Goal: Transaction & Acquisition: Purchase product/service

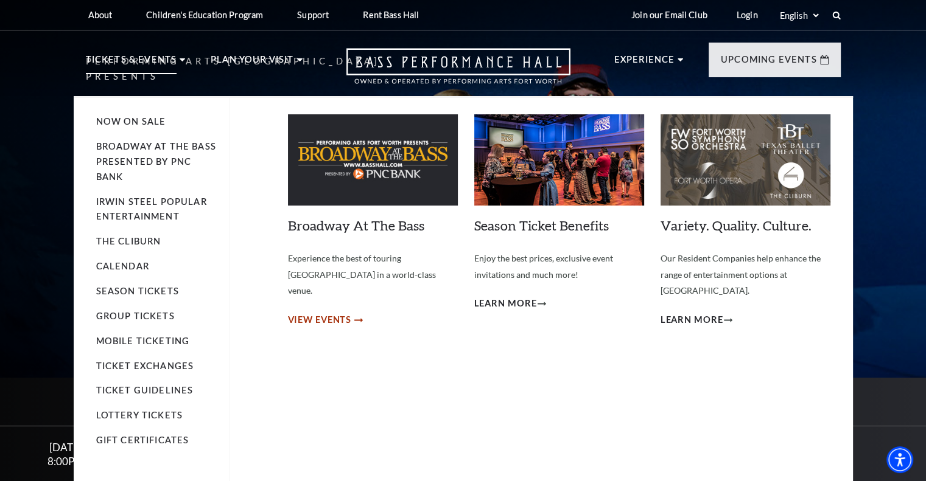
click at [335, 313] on span "View Events" at bounding box center [320, 320] width 64 height 15
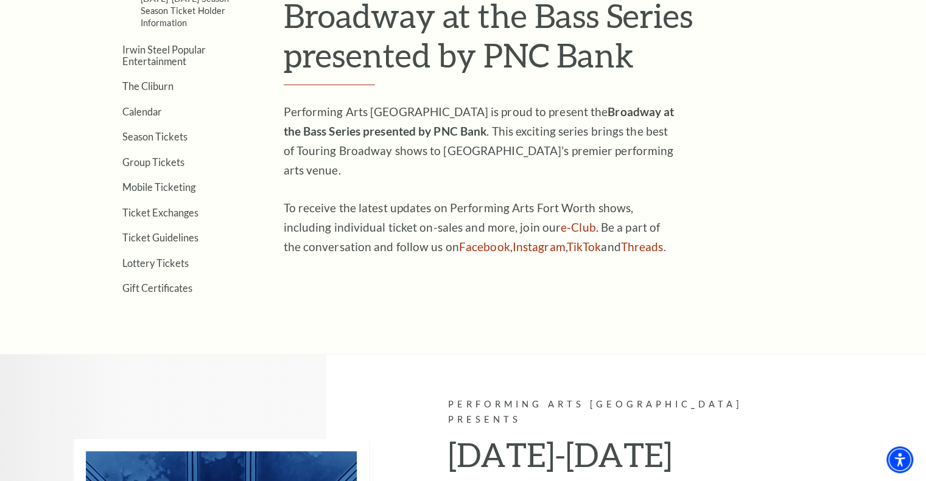
scroll to position [397, 0]
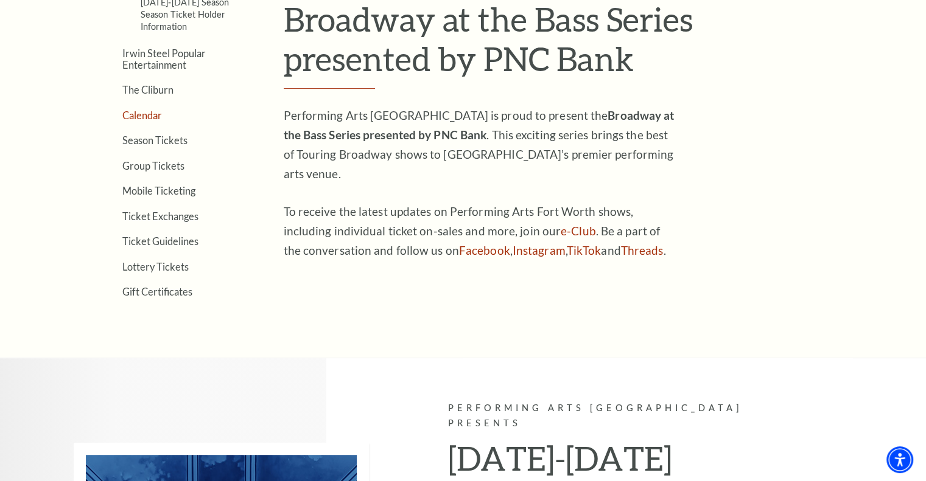
click at [148, 113] on link "Calendar" at bounding box center [142, 116] width 40 height 12
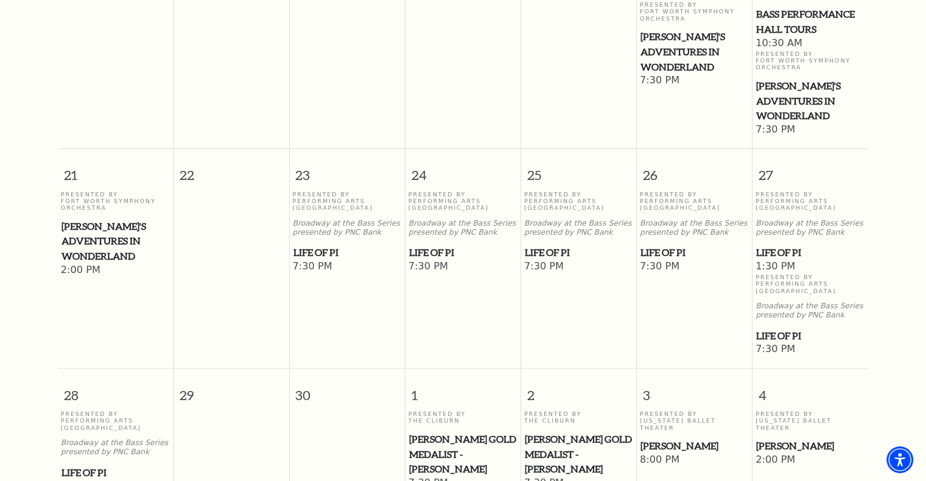
scroll to position [710, 0]
click at [783, 327] on span "Life of Pi" at bounding box center [810, 334] width 108 height 15
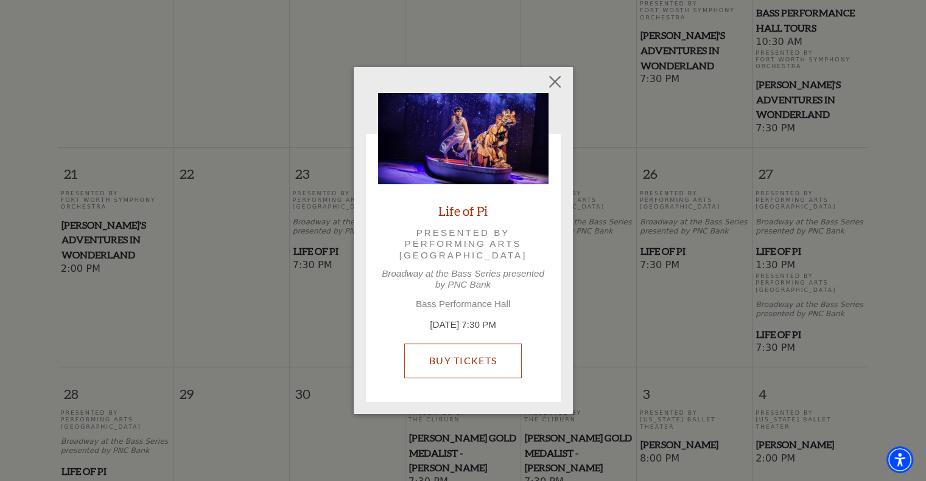
click at [475, 362] on link "Buy Tickets" at bounding box center [462, 361] width 117 height 34
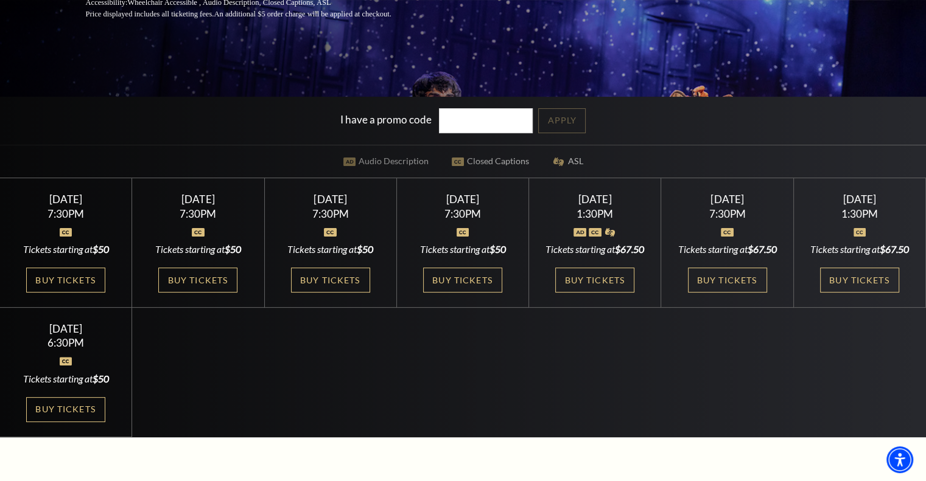
scroll to position [282, 0]
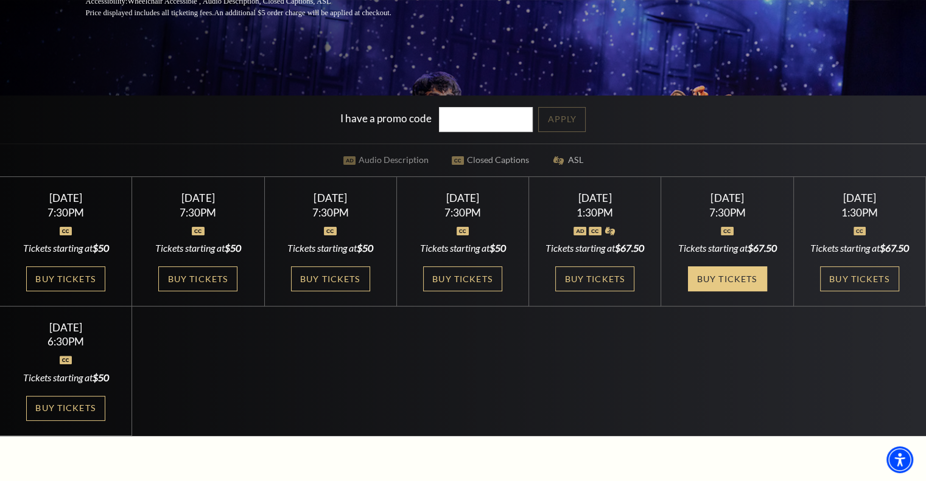
click at [738, 291] on link "Buy Tickets" at bounding box center [727, 279] width 79 height 25
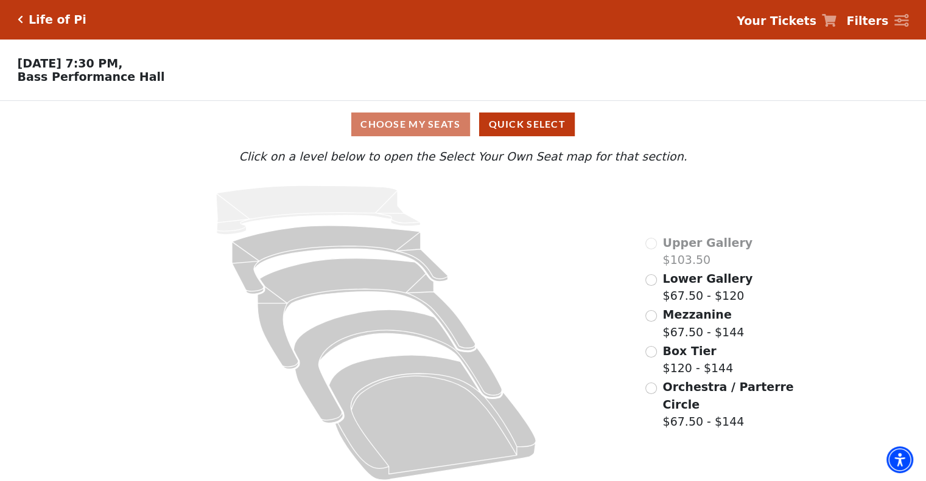
scroll to position [12, 0]
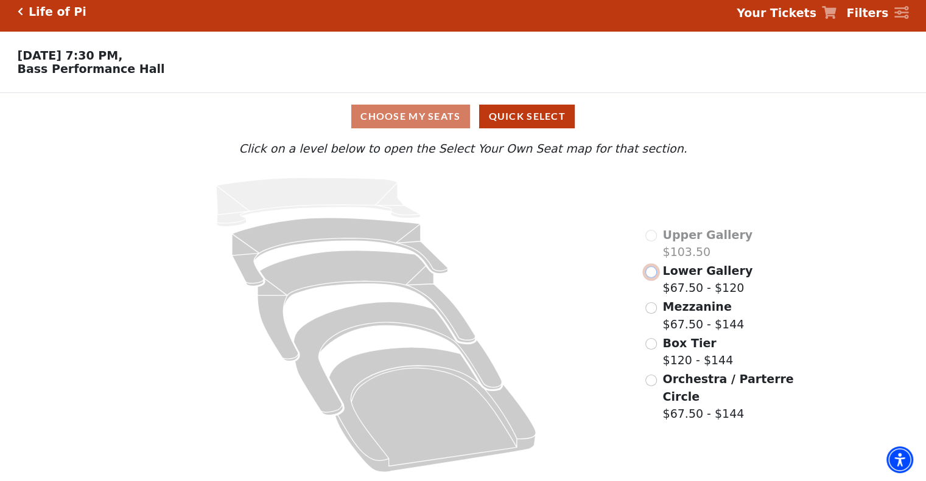
click at [652, 273] on input "Lower Gallery$67.50 - $120\a" at bounding box center [651, 273] width 12 height 12
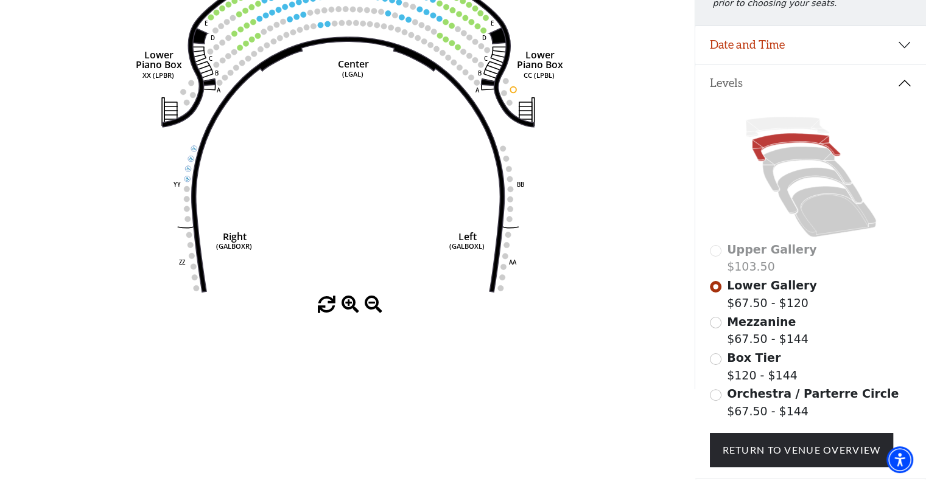
scroll to position [197, 0]
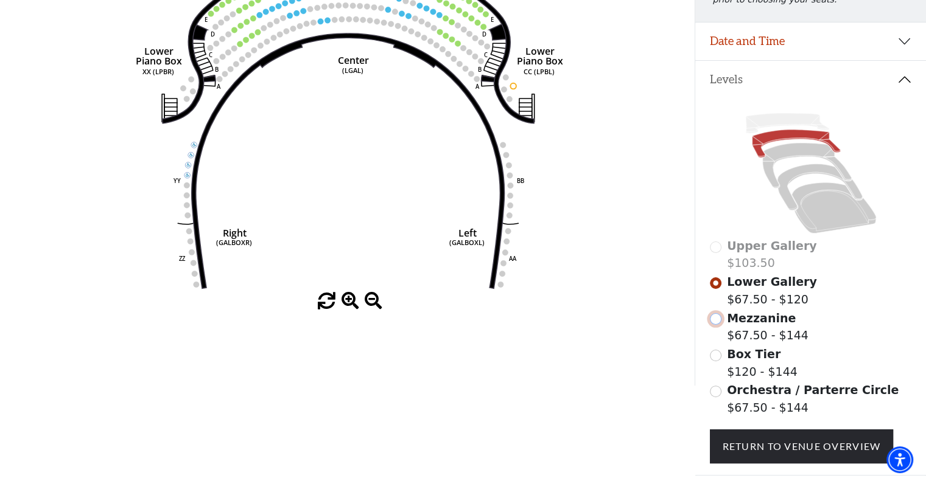
click at [713, 325] on input "Mezzanine$67.50 - $144\a" at bounding box center [716, 319] width 12 height 12
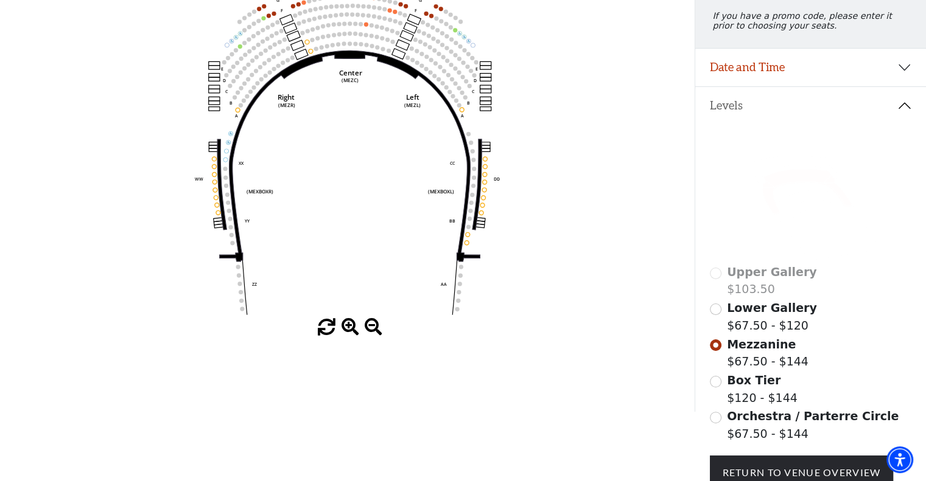
scroll to position [179, 0]
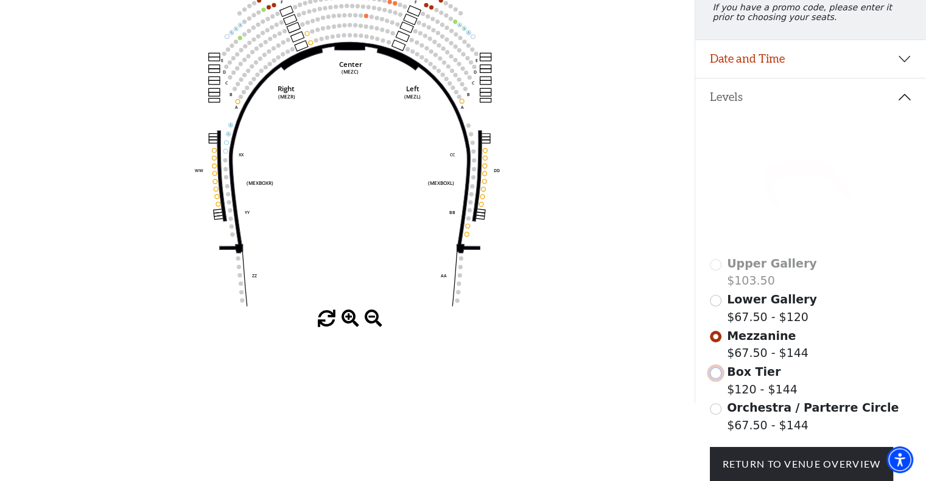
click at [715, 379] on input "Box Tier$120 - $144\a" at bounding box center [716, 374] width 12 height 12
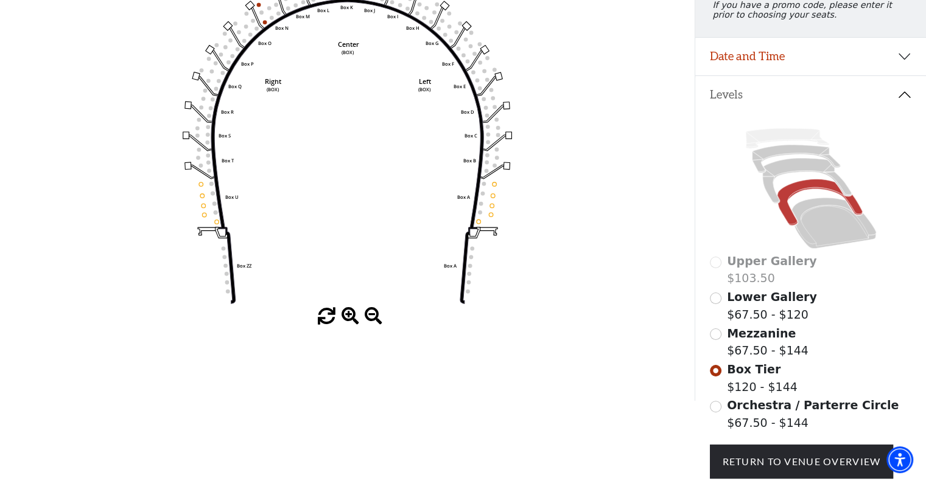
scroll to position [33, 0]
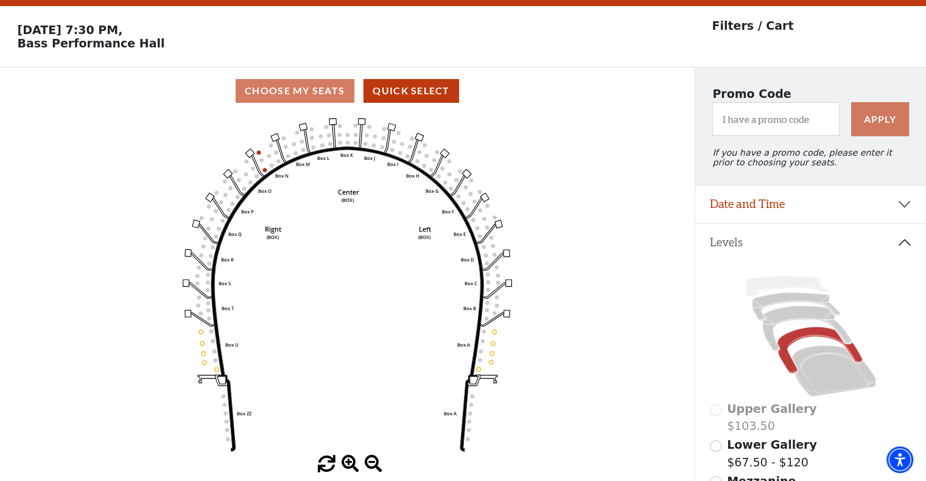
click at [285, 85] on div "Choose My Seats Quick Select" at bounding box center [347, 91] width 694 height 24
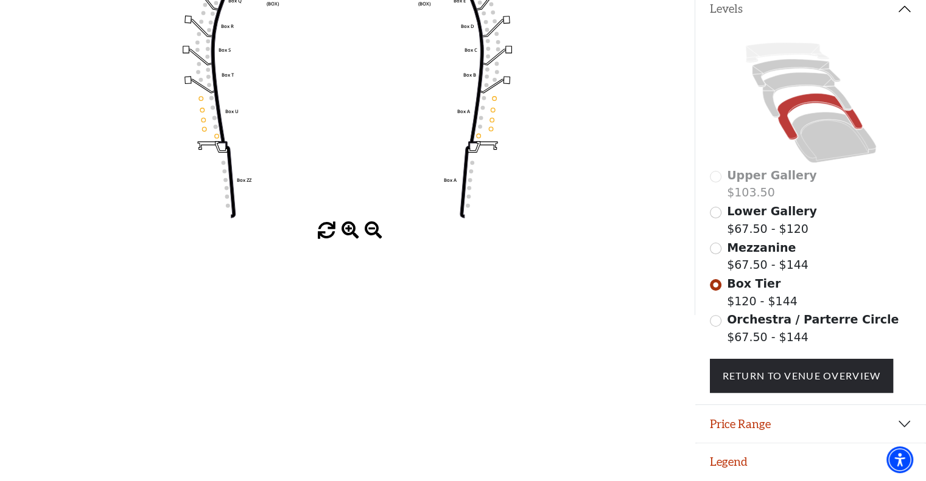
scroll to position [0, 0]
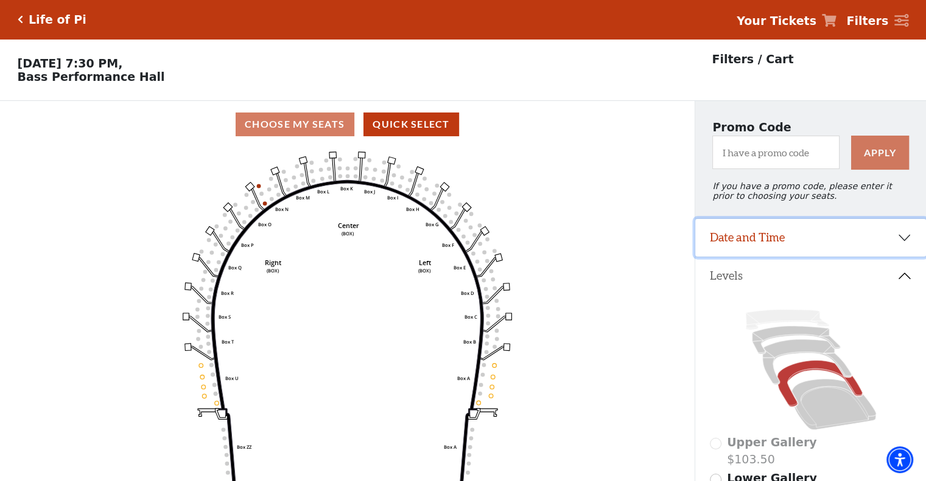
click at [803, 243] on button "Date and Time" at bounding box center [810, 238] width 231 height 38
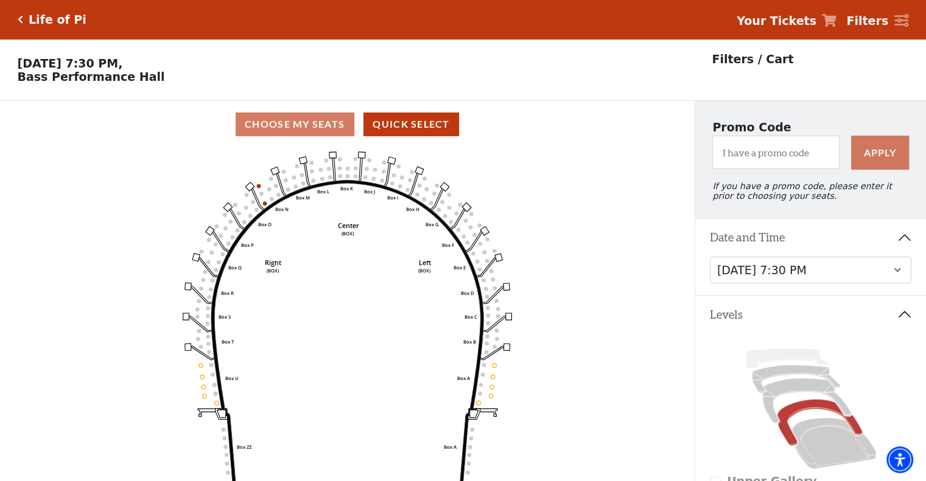
click at [24, 24] on div "Life of Pi" at bounding box center [54, 20] width 63 height 14
click at [18, 17] on icon "Click here to go back to filters" at bounding box center [20, 19] width 5 height 9
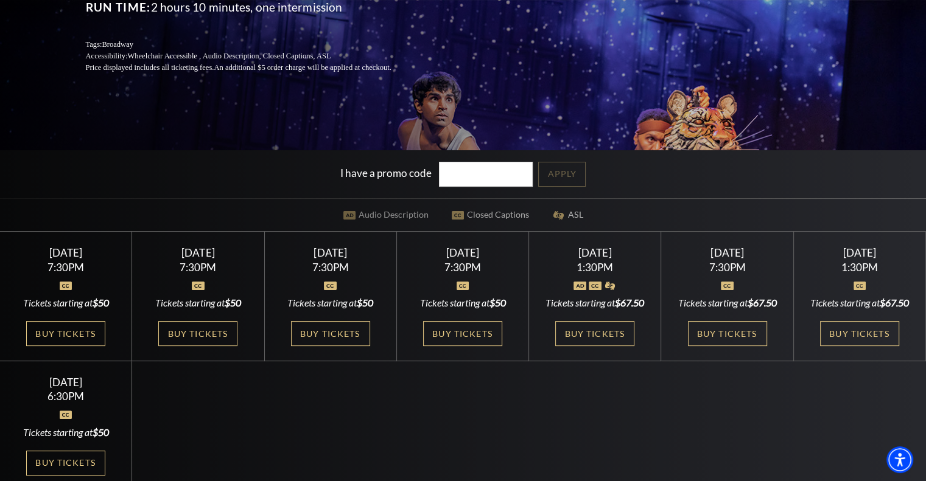
scroll to position [228, 0]
click at [844, 346] on link "Buy Tickets" at bounding box center [859, 333] width 79 height 25
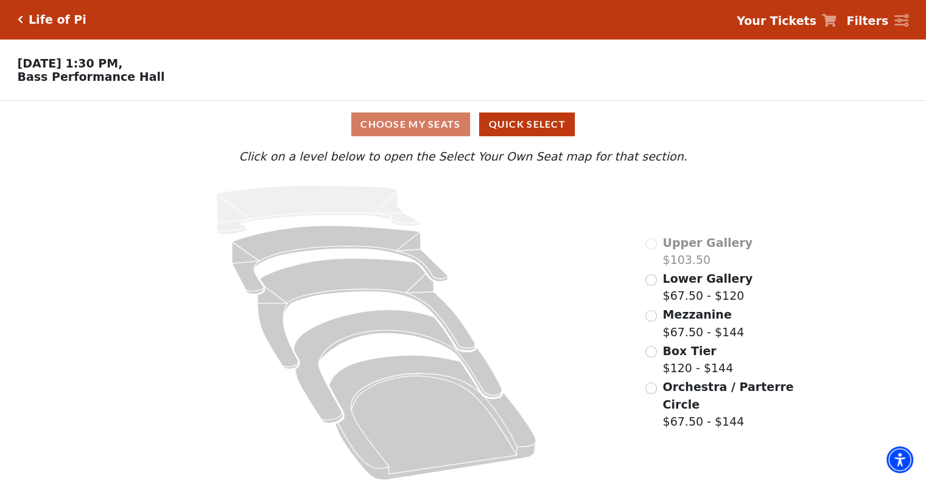
scroll to position [12, 0]
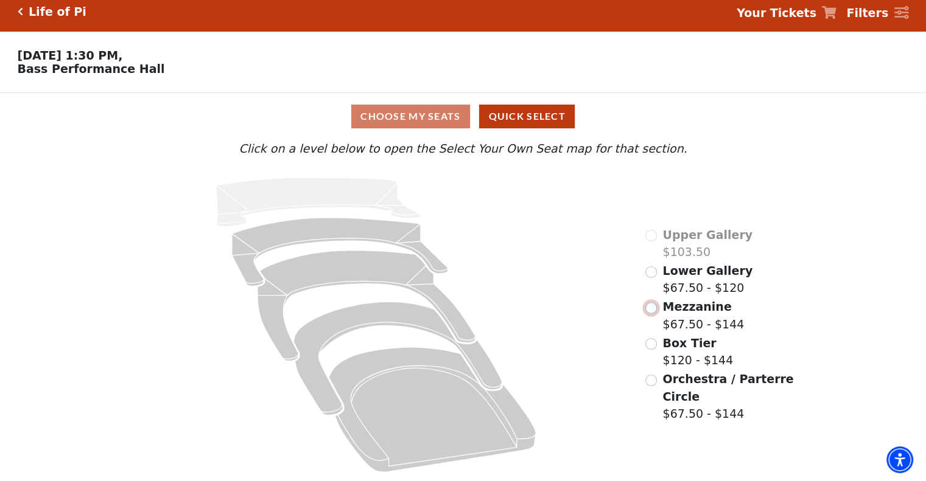
click at [652, 305] on input "Mezzanine$67.50 - $144\a" at bounding box center [651, 308] width 12 height 12
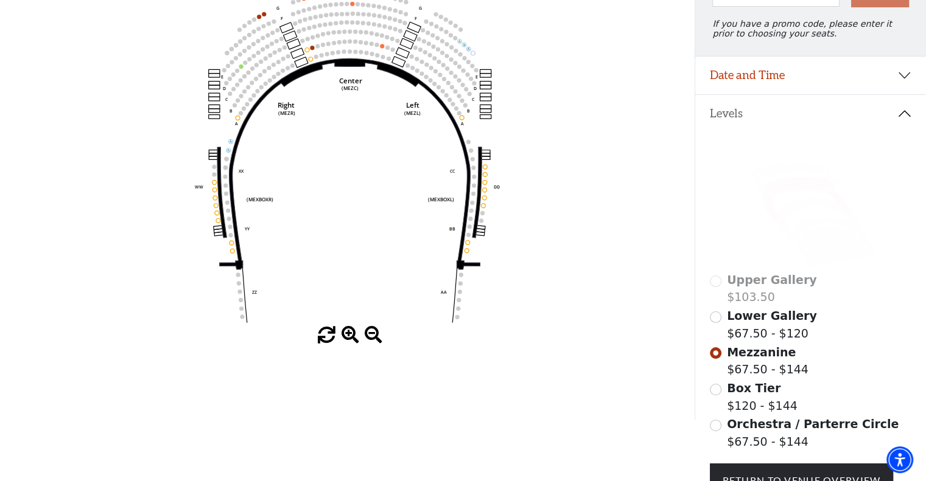
scroll to position [170, 0]
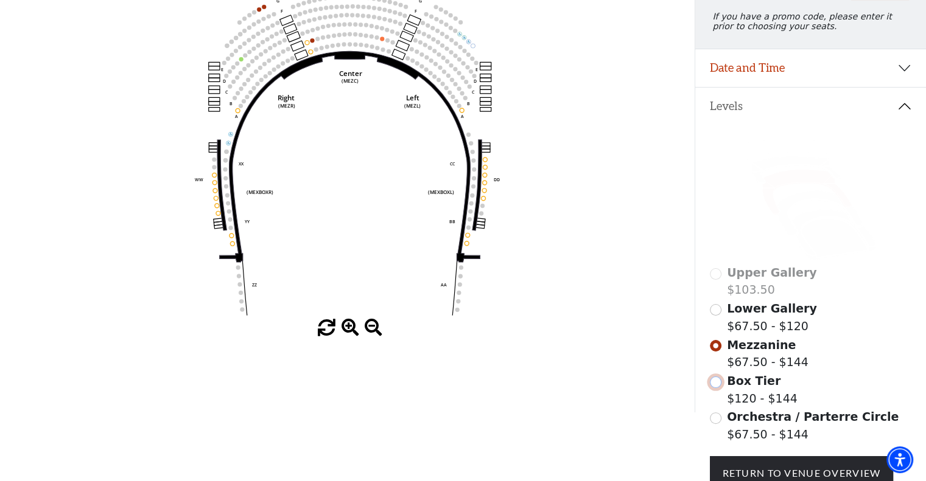
click at [717, 388] on input "Box Tier$120 - $144\a" at bounding box center [716, 383] width 12 height 12
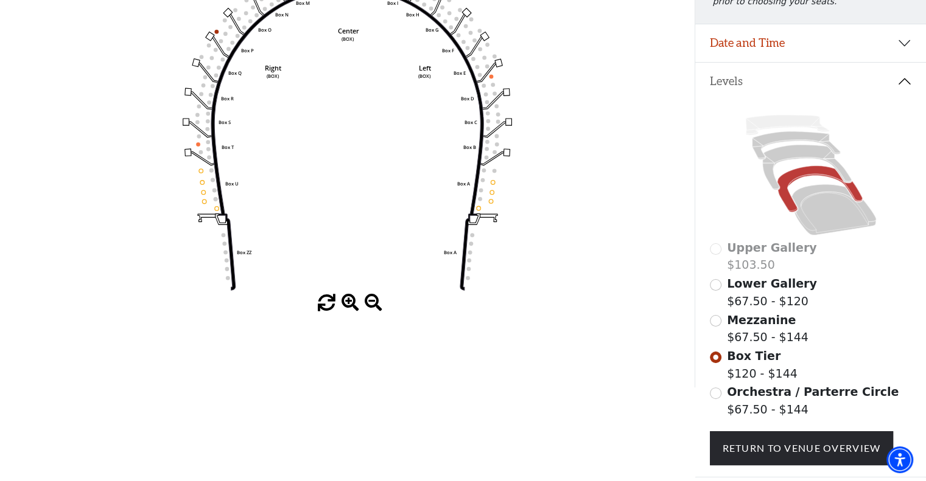
scroll to position [202, 0]
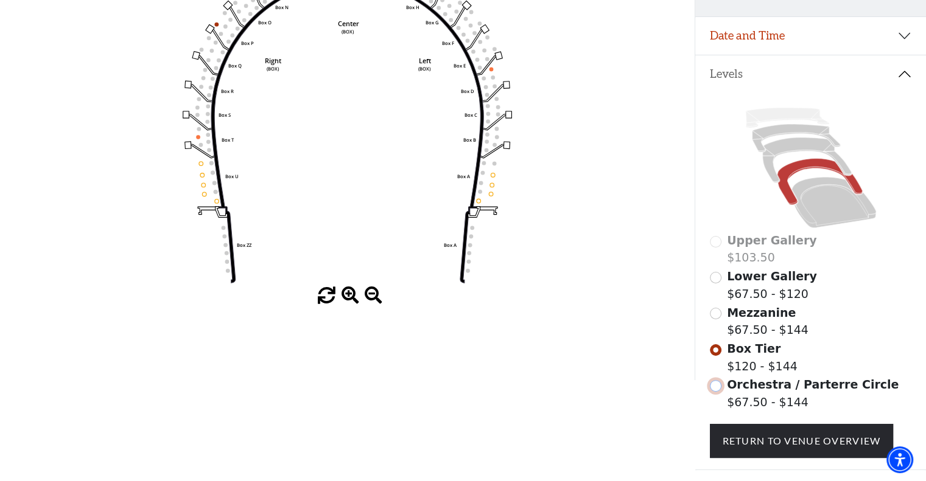
click at [716, 392] on input "Orchestra / Parterre Circle$67.50 - $144\a" at bounding box center [716, 386] width 12 height 12
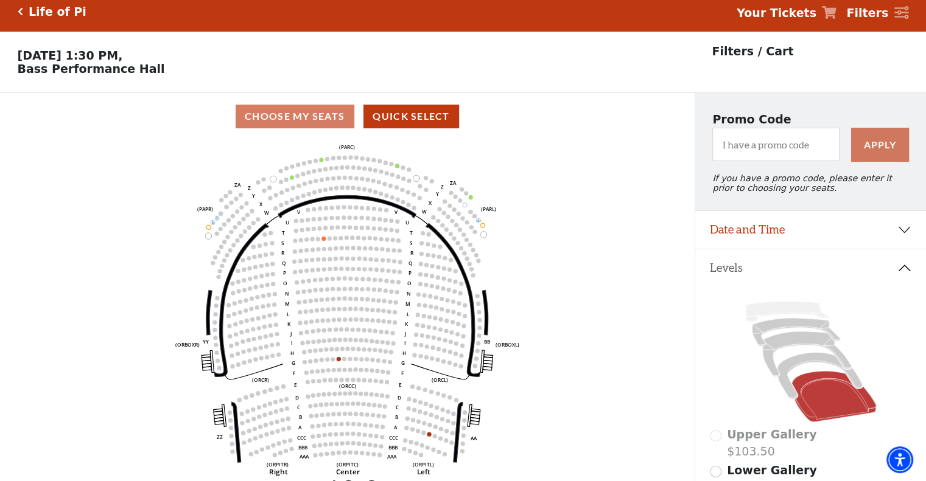
scroll to position [0, 0]
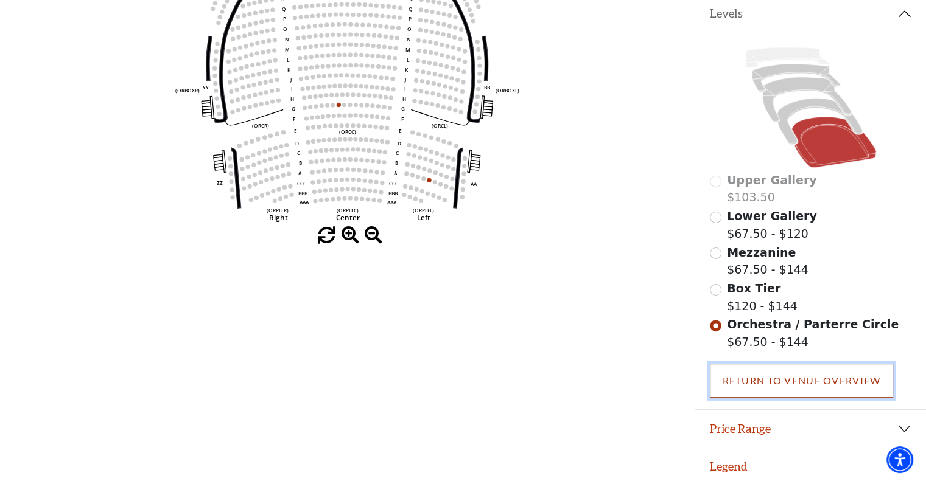
click at [742, 385] on link "Return To Venue Overview" at bounding box center [802, 381] width 184 height 34
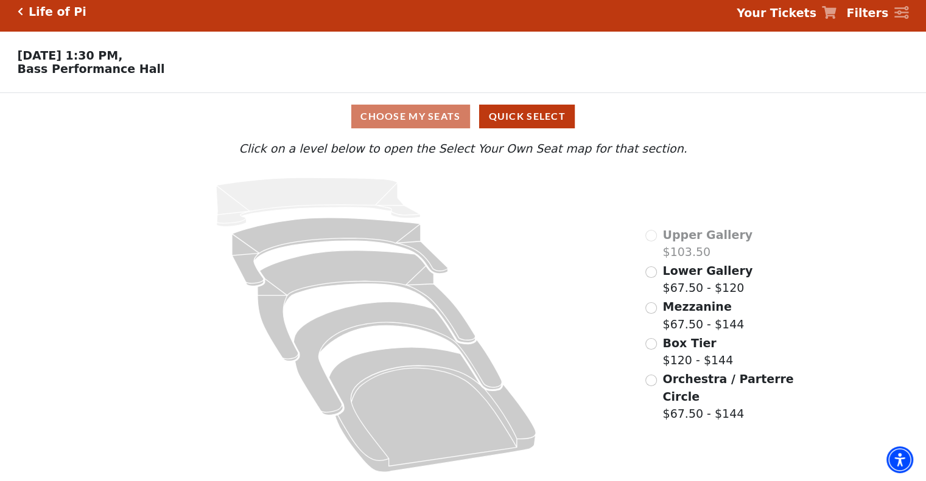
click at [885, 9] on strong "Filters" at bounding box center [867, 12] width 42 height 13
click at [865, 11] on strong "Filters" at bounding box center [867, 12] width 42 height 13
click at [898, 15] on div at bounding box center [901, 13] width 15 height 15
